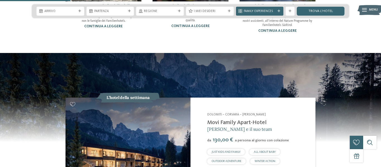
scroll to position [377, 0]
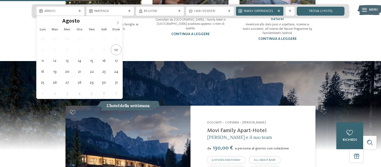
click at [117, 25] on span at bounding box center [117, 20] width 9 height 9
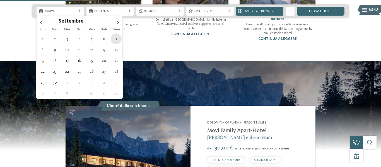
type div "[DATE]"
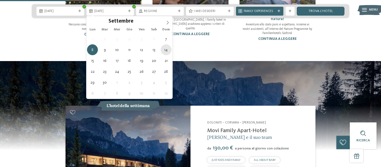
type div "[DATE]"
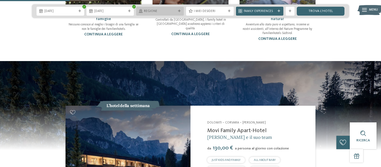
click at [168, 11] on span "Regione" at bounding box center [160, 11] width 32 height 4
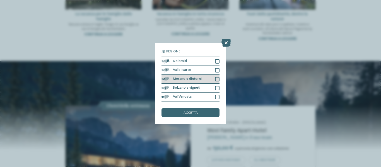
click at [218, 78] on div at bounding box center [217, 79] width 4 height 4
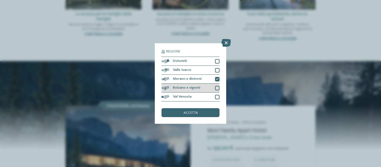
click at [218, 88] on div at bounding box center [217, 88] width 4 height 4
click at [195, 113] on span "accetta" at bounding box center [190, 113] width 14 height 4
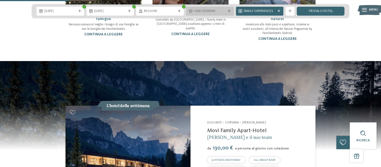
click at [225, 12] on span "I miei desideri" at bounding box center [210, 11] width 32 height 4
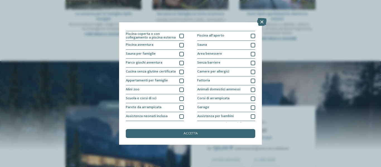
scroll to position [0, 0]
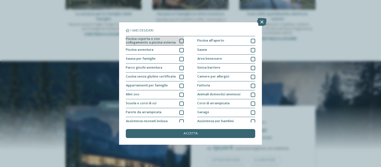
click at [182, 42] on div at bounding box center [181, 41] width 4 height 4
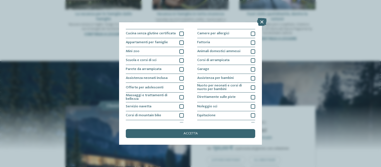
scroll to position [44, 0]
click at [181, 87] on div at bounding box center [181, 87] width 4 height 4
click at [181, 116] on div at bounding box center [181, 115] width 4 height 4
click at [191, 135] on span "accetta" at bounding box center [190, 134] width 14 height 4
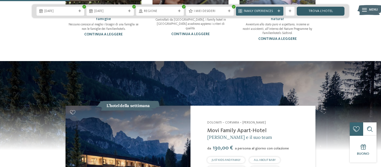
click at [312, 13] on link "trova l’hotel" at bounding box center [321, 11] width 48 height 9
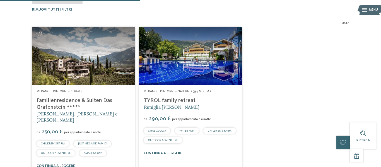
scroll to position [156, 0]
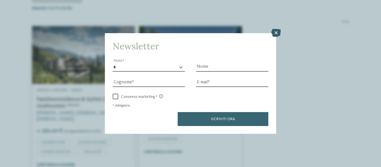
click at [277, 32] on icon at bounding box center [275, 33] width 9 height 8
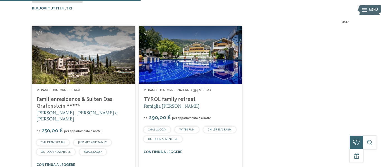
click at [96, 99] on link "Familienresidence & Suiten Das Grafenstein ****ˢ" at bounding box center [75, 103] width 76 height 12
